Goal: Navigation & Orientation: Go to known website

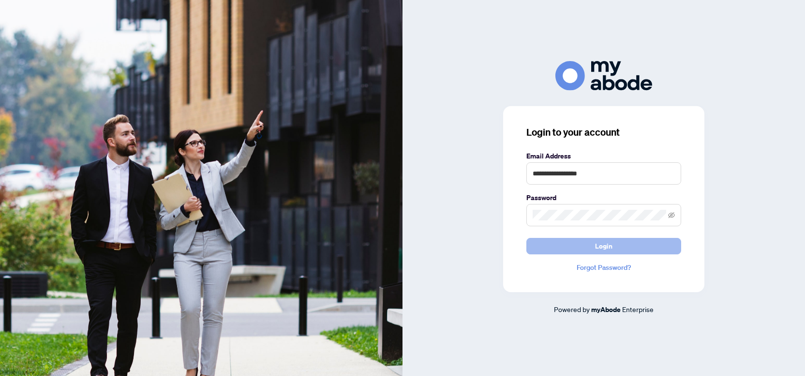
click at [588, 248] on button "Login" at bounding box center [604, 246] width 155 height 16
